Goal: Information Seeking & Learning: Check status

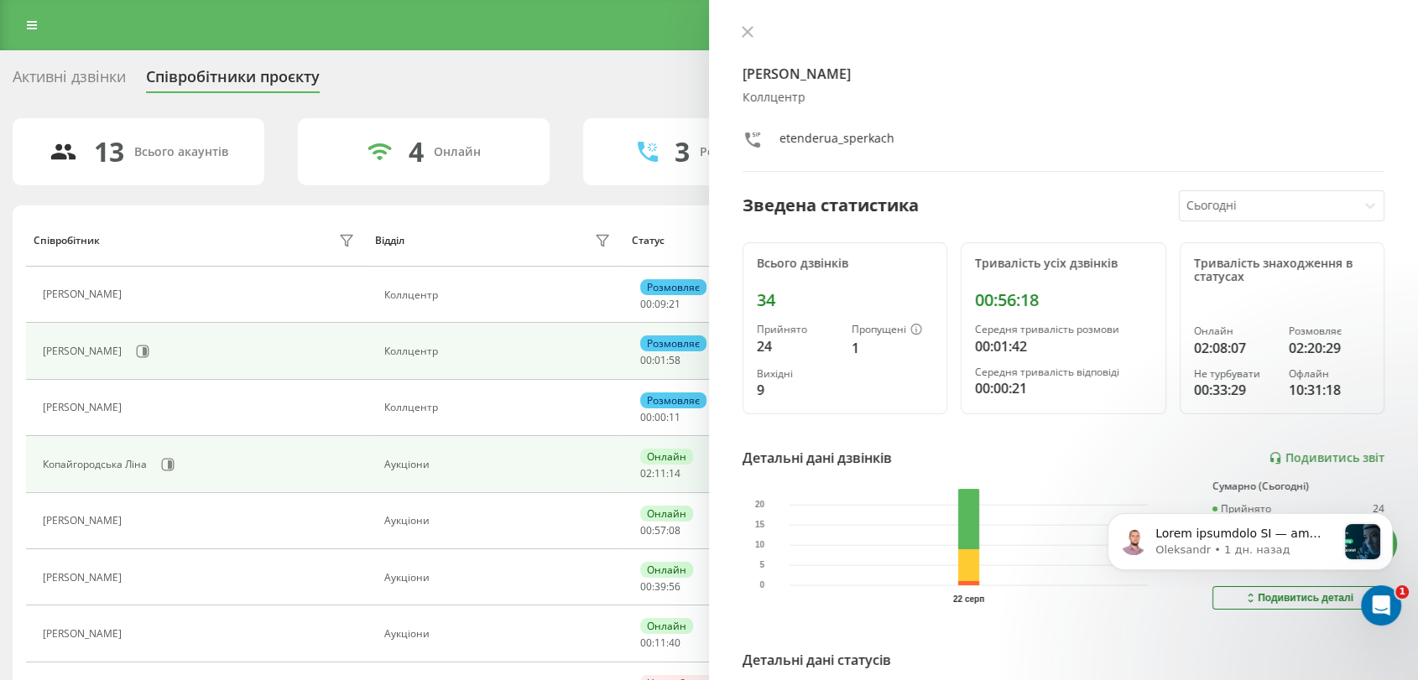
scroll to position [186, 0]
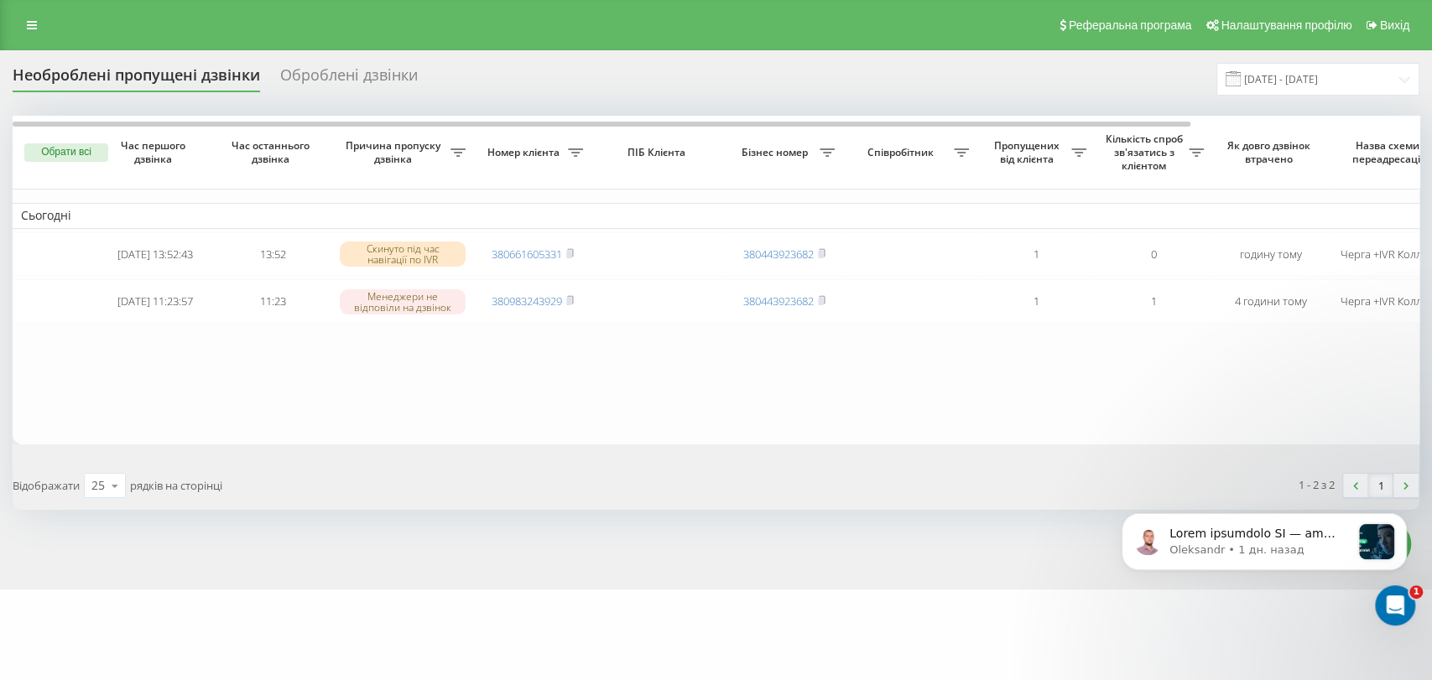
click at [74, 2] on div "Реферальна програма Налаштування профілю Вихід" at bounding box center [716, 25] width 1432 height 50
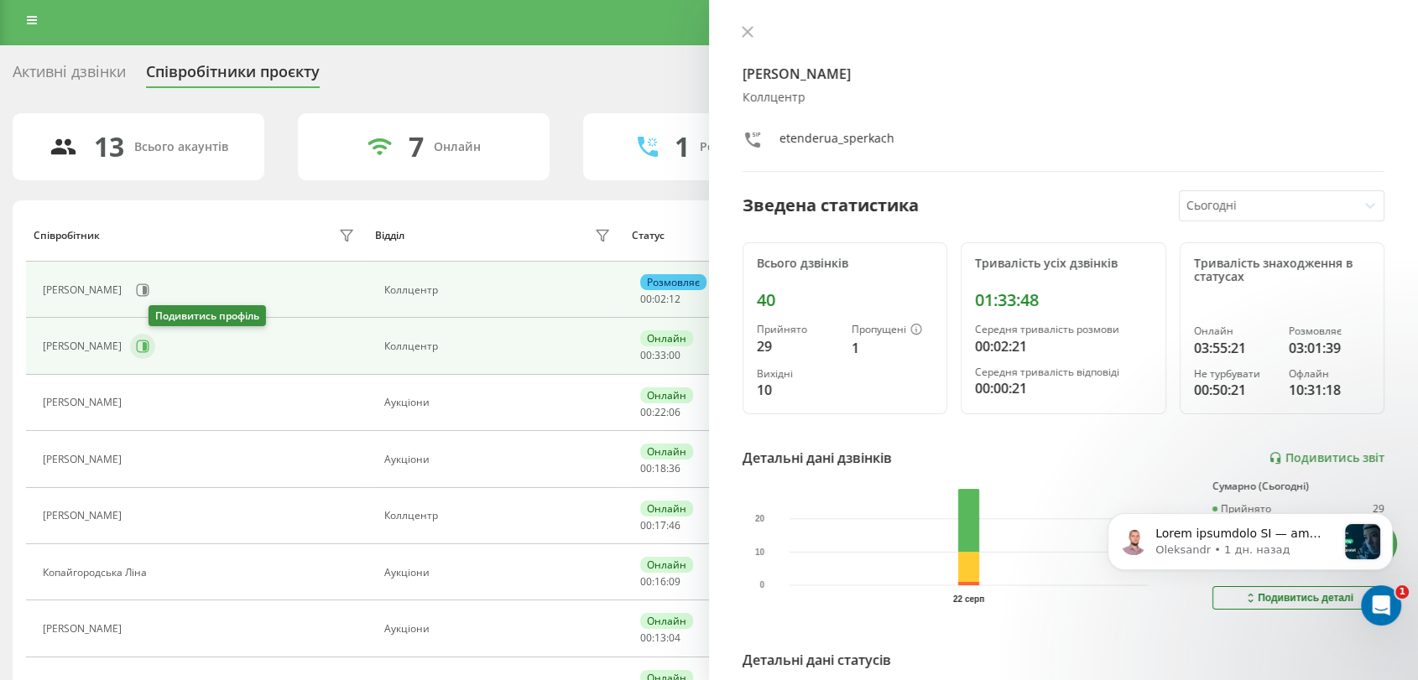
click at [149, 346] on icon at bounding box center [143, 347] width 13 height 13
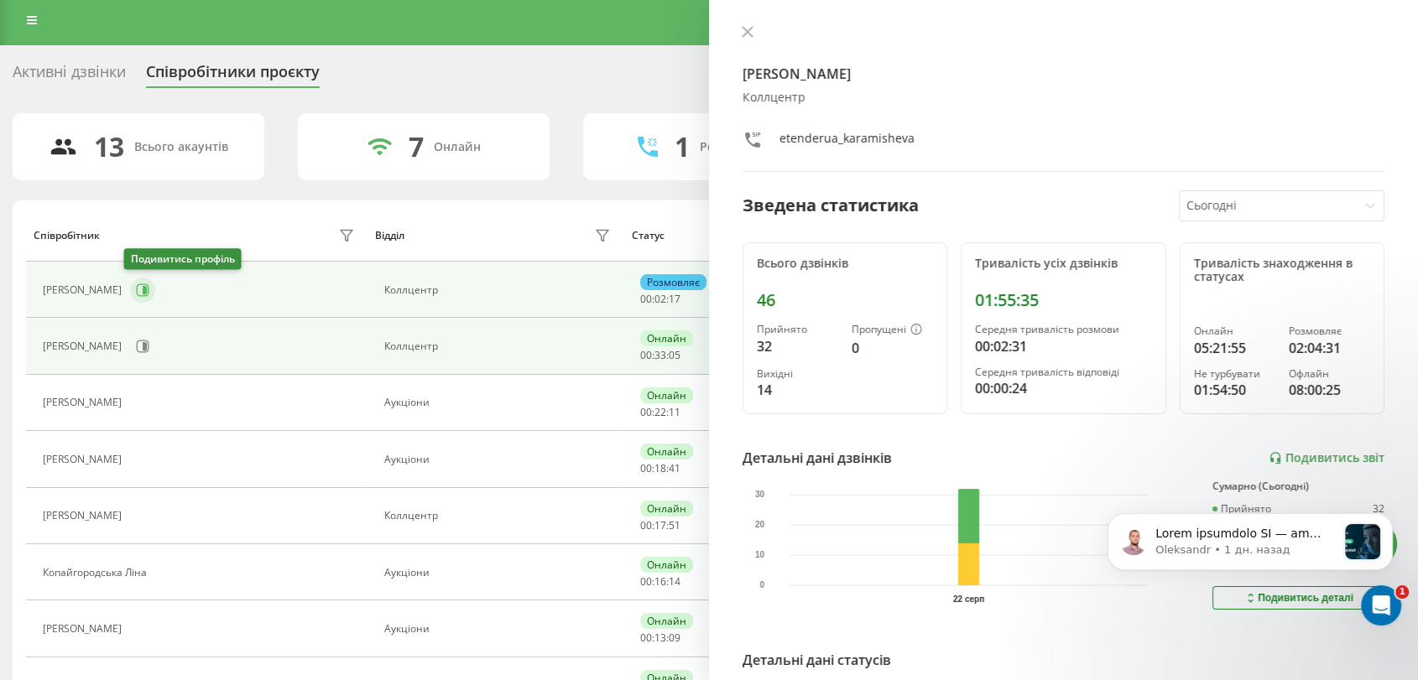
click at [130, 290] on button at bounding box center [142, 290] width 25 height 25
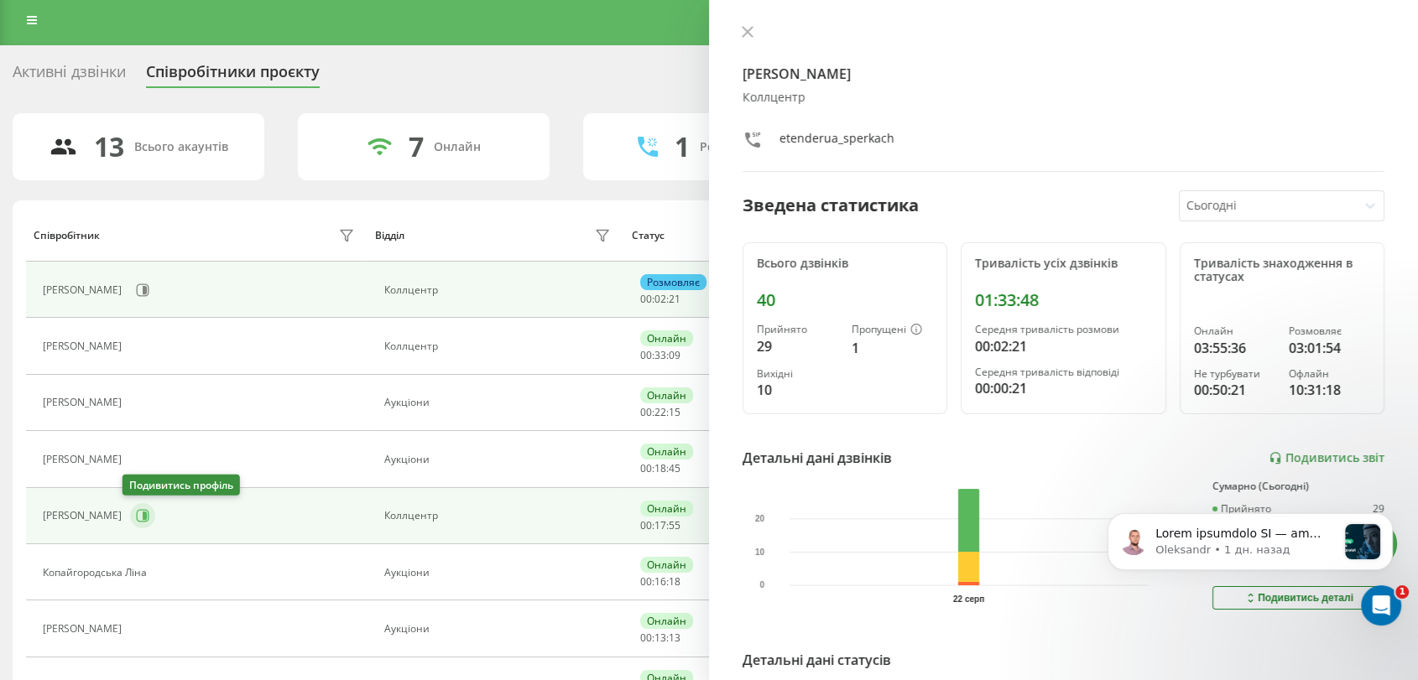
click at [143, 515] on icon at bounding box center [145, 516] width 4 height 8
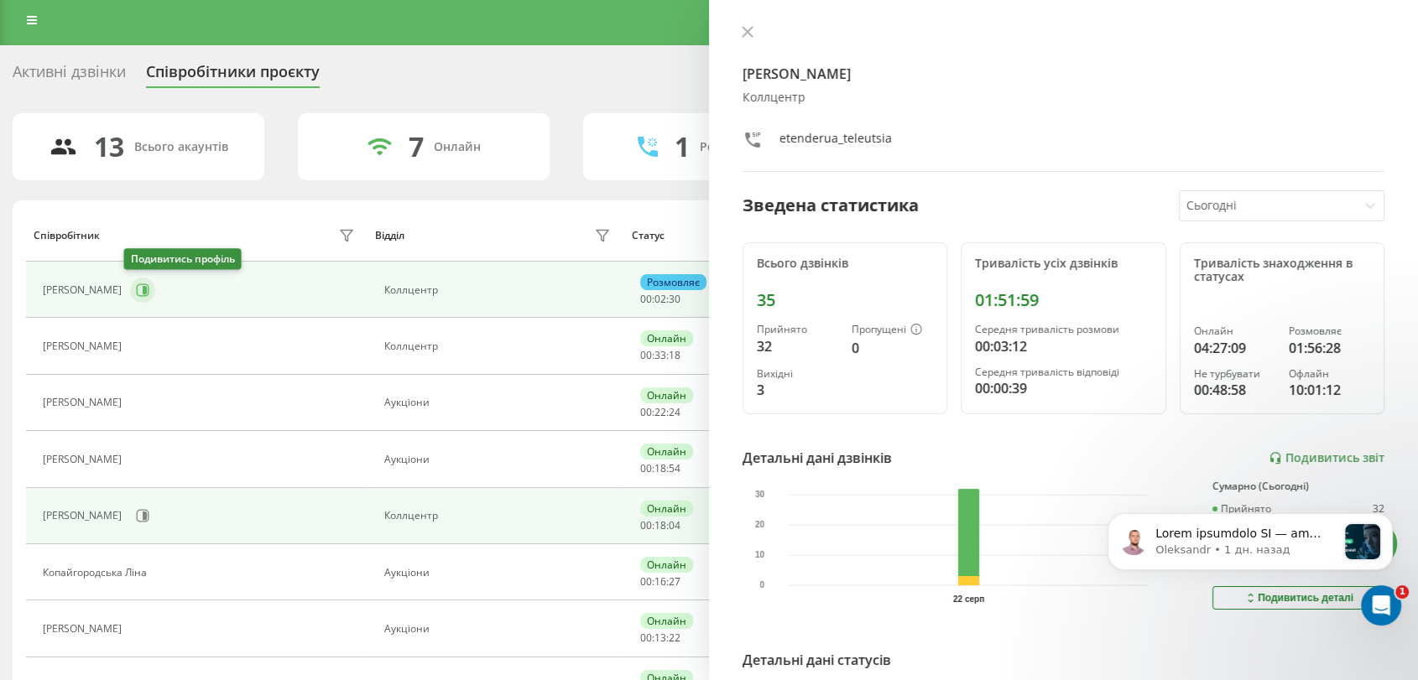
click at [143, 291] on icon at bounding box center [142, 290] width 13 height 13
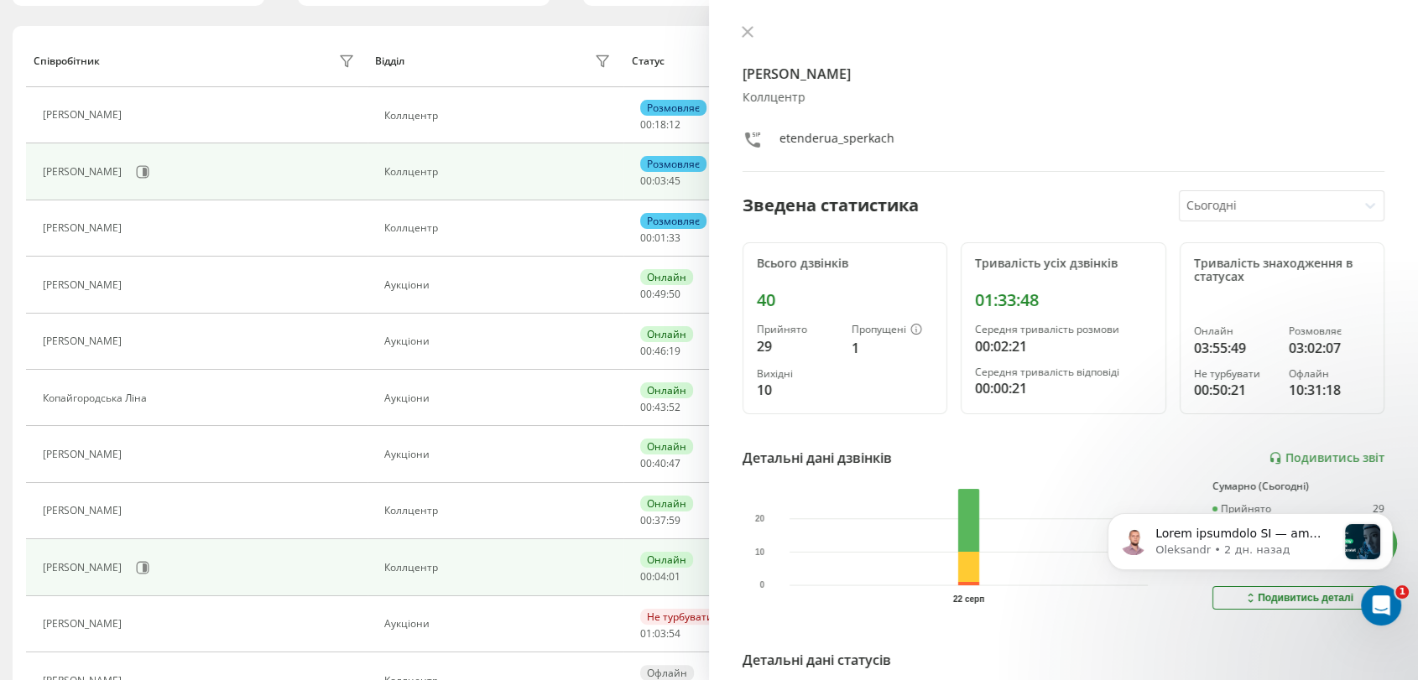
scroll to position [191, 0]
